Goal: Information Seeking & Learning: Learn about a topic

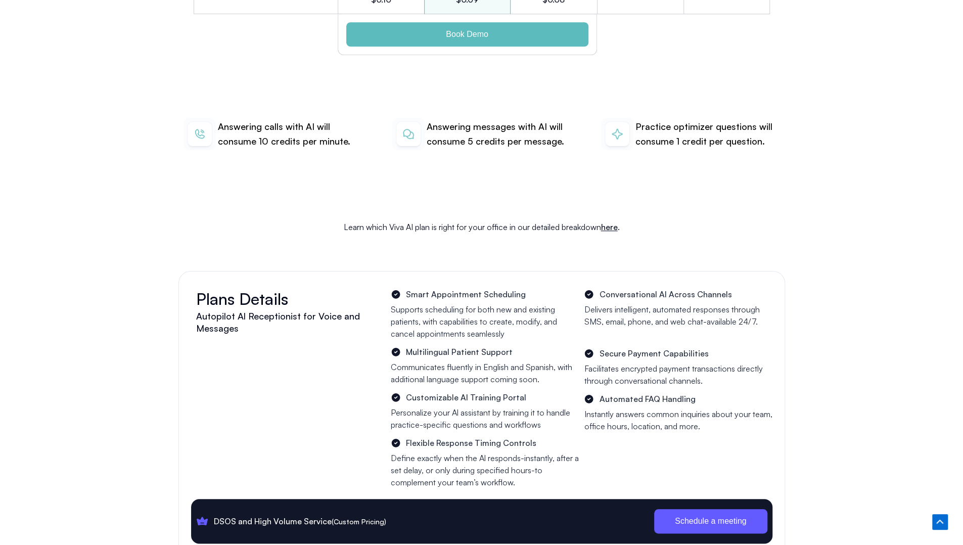
scroll to position [3480, 0]
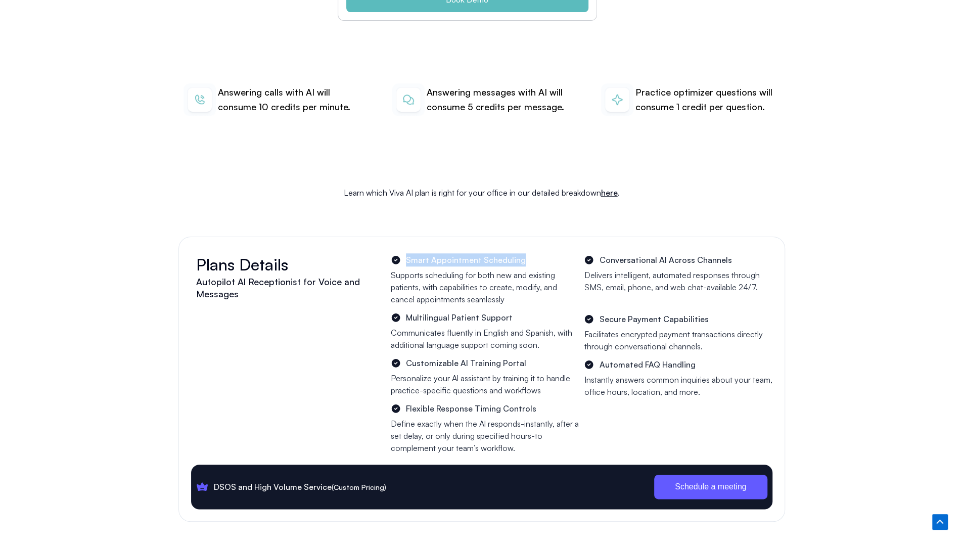
drag, startPoint x: 405, startPoint y: 242, endPoint x: 522, endPoint y: 240, distance: 116.3
click at [522, 253] on li "Smart Appointment Scheduling" at bounding box center [483, 259] width 185 height 13
copy span "Smart Appointment Scheduling"
click at [528, 356] on li "Customizable Al Training Portal" at bounding box center [483, 362] width 185 height 13
drag, startPoint x: 406, startPoint y: 392, endPoint x: 532, endPoint y: 387, distance: 125.5
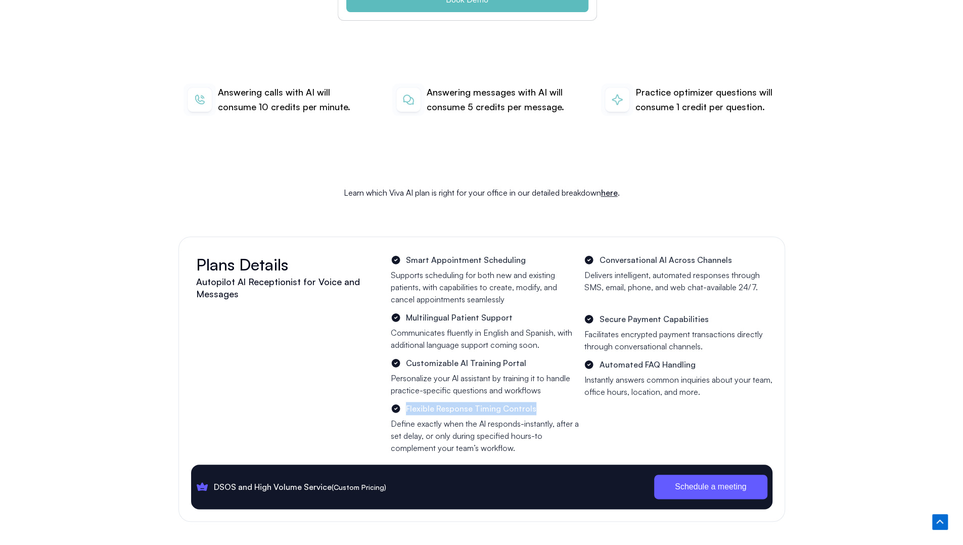
click at [532, 402] on li "Flexible Response Timing Controls" at bounding box center [483, 408] width 185 height 13
copy span "Flexible Response Timing Controls"
drag, startPoint x: 704, startPoint y: 300, endPoint x: 600, endPoint y: 299, distance: 103.6
click at [600, 312] on li "Secure Payment Capabilities" at bounding box center [676, 318] width 185 height 13
copy span "Secure Payment Capabilities"
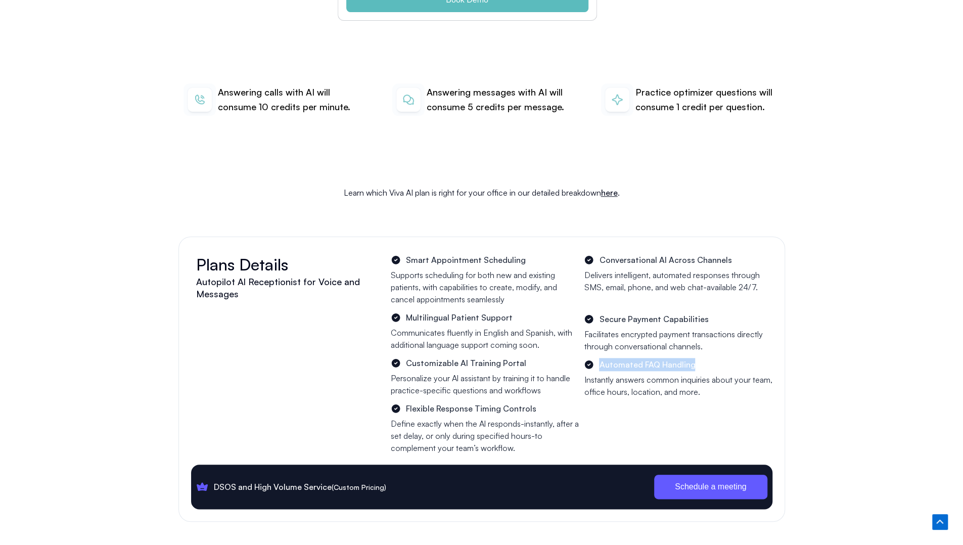
drag, startPoint x: 699, startPoint y: 349, endPoint x: 602, endPoint y: 350, distance: 97.1
click at [602, 358] on li "Automated FAQ Handling" at bounding box center [676, 364] width 185 height 13
copy span "Automated FAQ Handling"
drag, startPoint x: 729, startPoint y: 242, endPoint x: 622, endPoint y: 241, distance: 107.2
click at [622, 253] on li "Conversational Al Across Channels" at bounding box center [676, 259] width 185 height 13
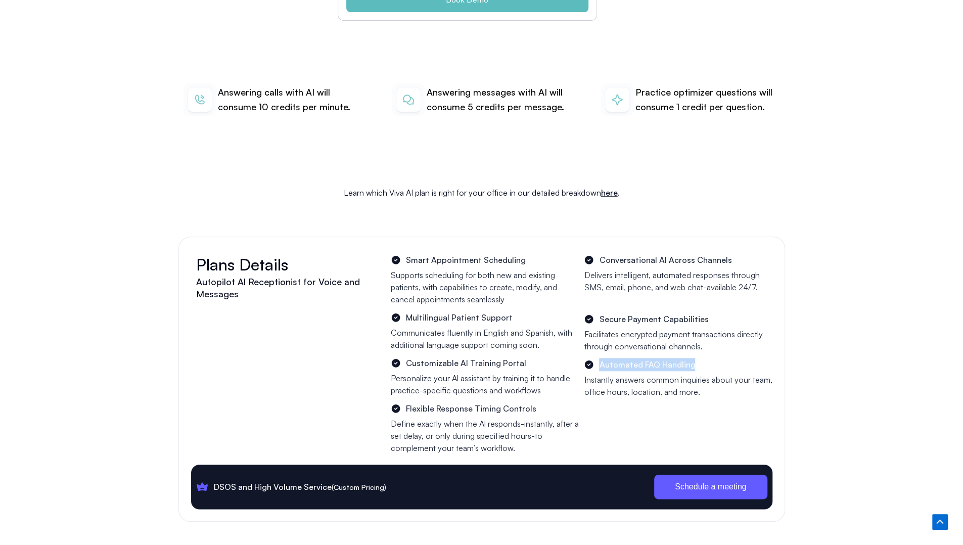
drag, startPoint x: 700, startPoint y: 346, endPoint x: 600, endPoint y: 352, distance: 100.2
click at [600, 358] on li "Automated FAQ Handling" at bounding box center [676, 364] width 185 height 13
copy span "Automated FAQ Handling"
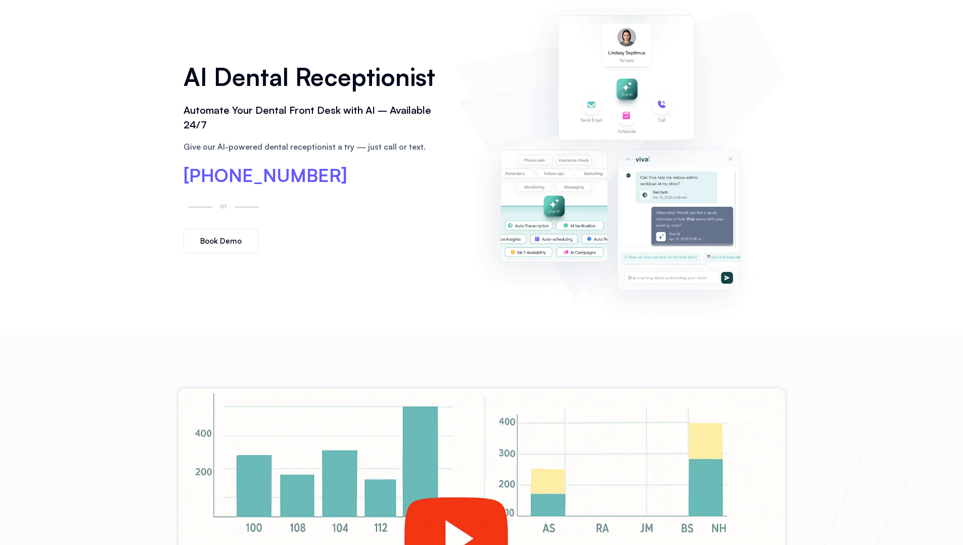
scroll to position [0, 0]
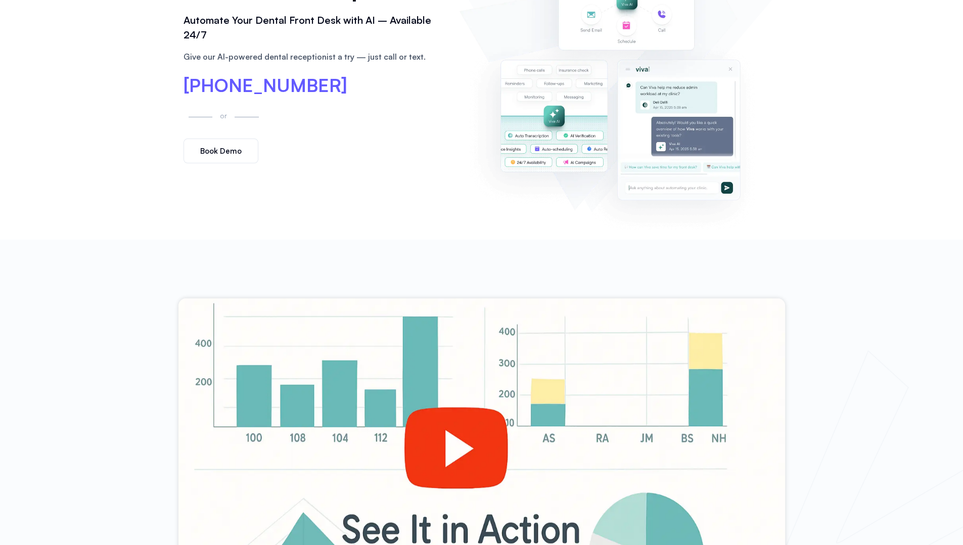
click at [476, 406] on div at bounding box center [481, 468] width 607 height 341
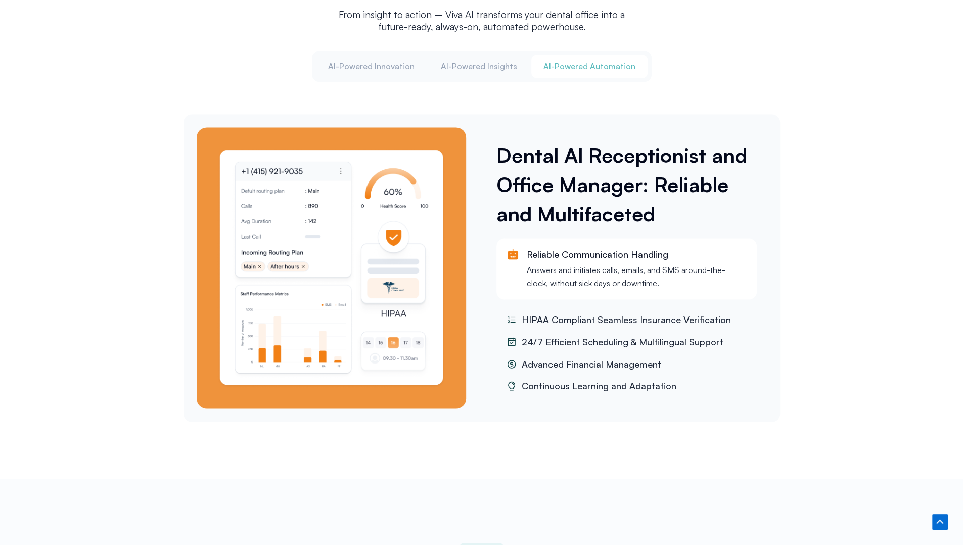
scroll to position [1365, 0]
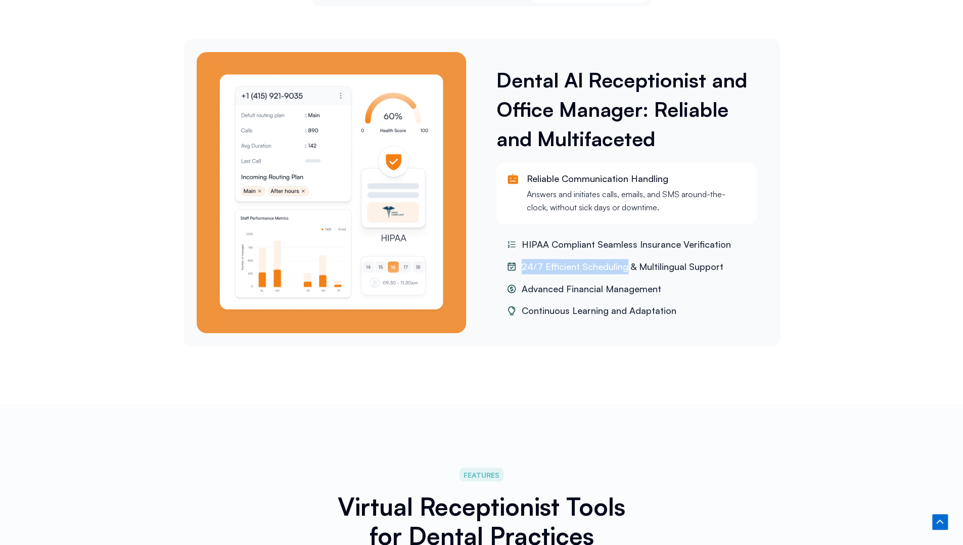
drag, startPoint x: 521, startPoint y: 262, endPoint x: 622, endPoint y: 266, distance: 101.2
click at [625, 265] on span "24/7 Efficient Scheduling & Multilingual Support" at bounding box center [621, 266] width 204 height 15
copy span "24/7 Efficient Scheduling"
drag, startPoint x: 521, startPoint y: 285, endPoint x: 659, endPoint y: 286, distance: 138.5
click at [659, 286] on li "Advanced Financial Management" at bounding box center [626, 289] width 260 height 20
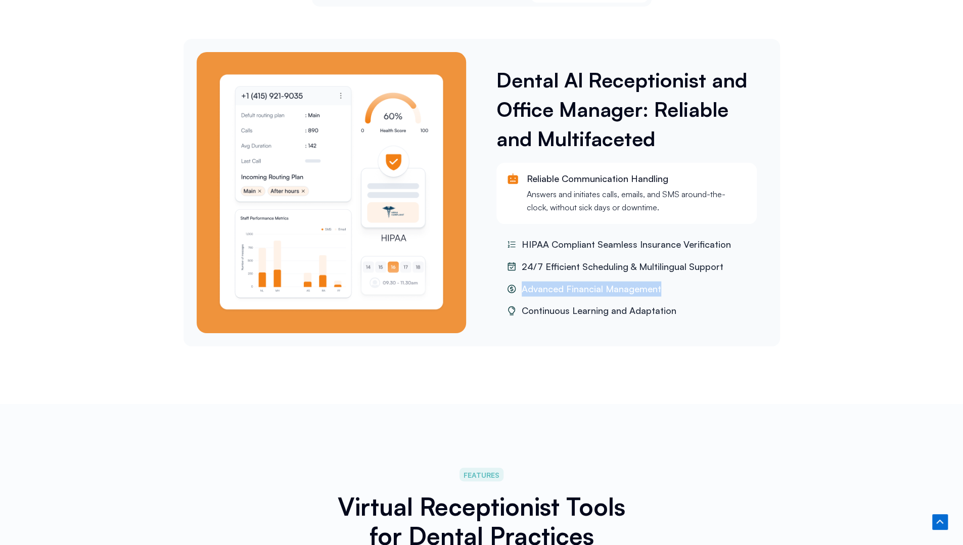
copy span "Advanced Financial Management"
click at [610, 305] on span "Continuous Learning and Adaptation" at bounding box center [597, 310] width 157 height 15
drag, startPoint x: 523, startPoint y: 308, endPoint x: 671, endPoint y: 306, distance: 148.6
click at [671, 306] on span "Continuous Learning and Adaptation" at bounding box center [597, 310] width 157 height 15
copy span "Continuous Learning and Adaptation"
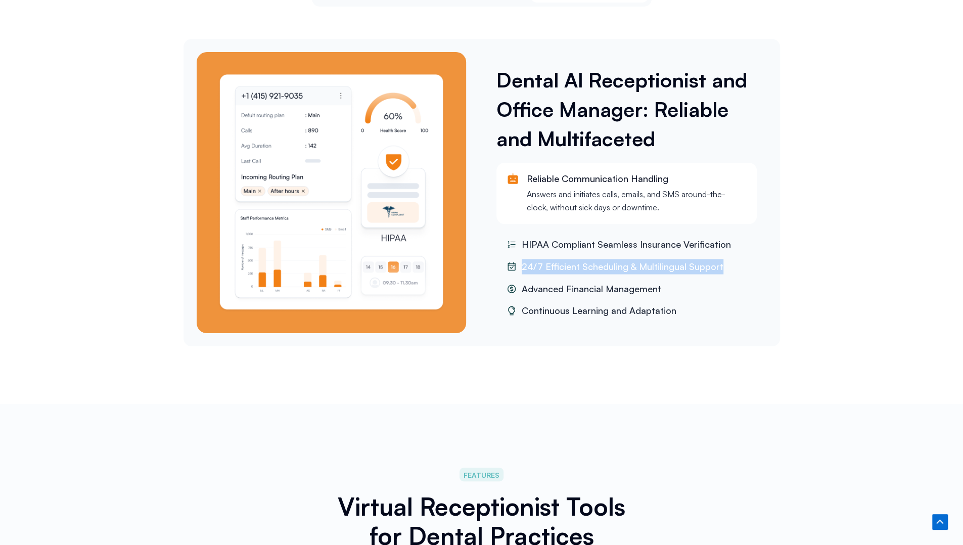
drag, startPoint x: 522, startPoint y: 260, endPoint x: 706, endPoint y: 262, distance: 183.5
click at [721, 264] on li "24/7 Efficient Scheduling & Multilingual Support" at bounding box center [626, 266] width 260 height 20
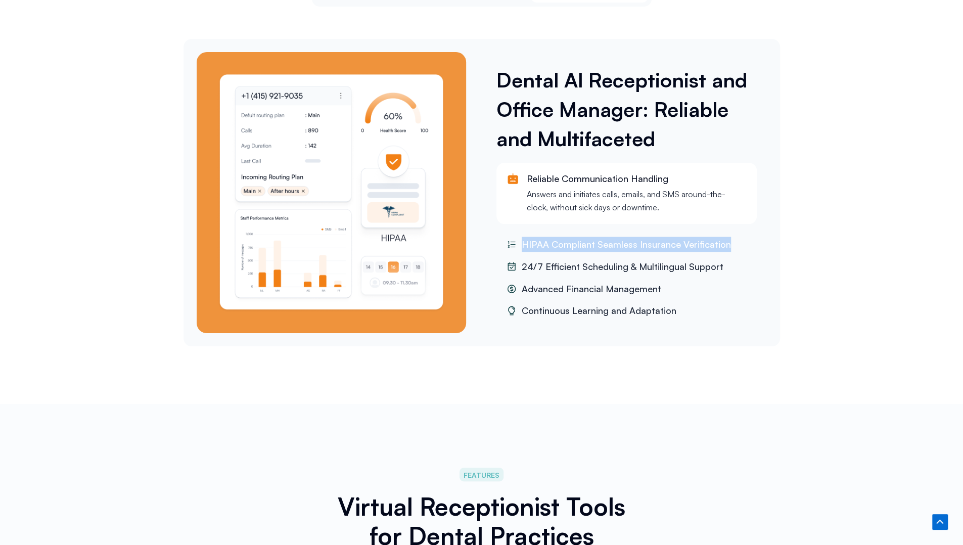
drag, startPoint x: 524, startPoint y: 241, endPoint x: 724, endPoint y: 240, distance: 199.7
click at [724, 240] on span "HIPAA Compliant Seamless Insurance Verification" at bounding box center [625, 244] width 212 height 15
copy span "HIPAA Compliant Seamless Insurance Verification"
